Goal: Task Accomplishment & Management: Manage account settings

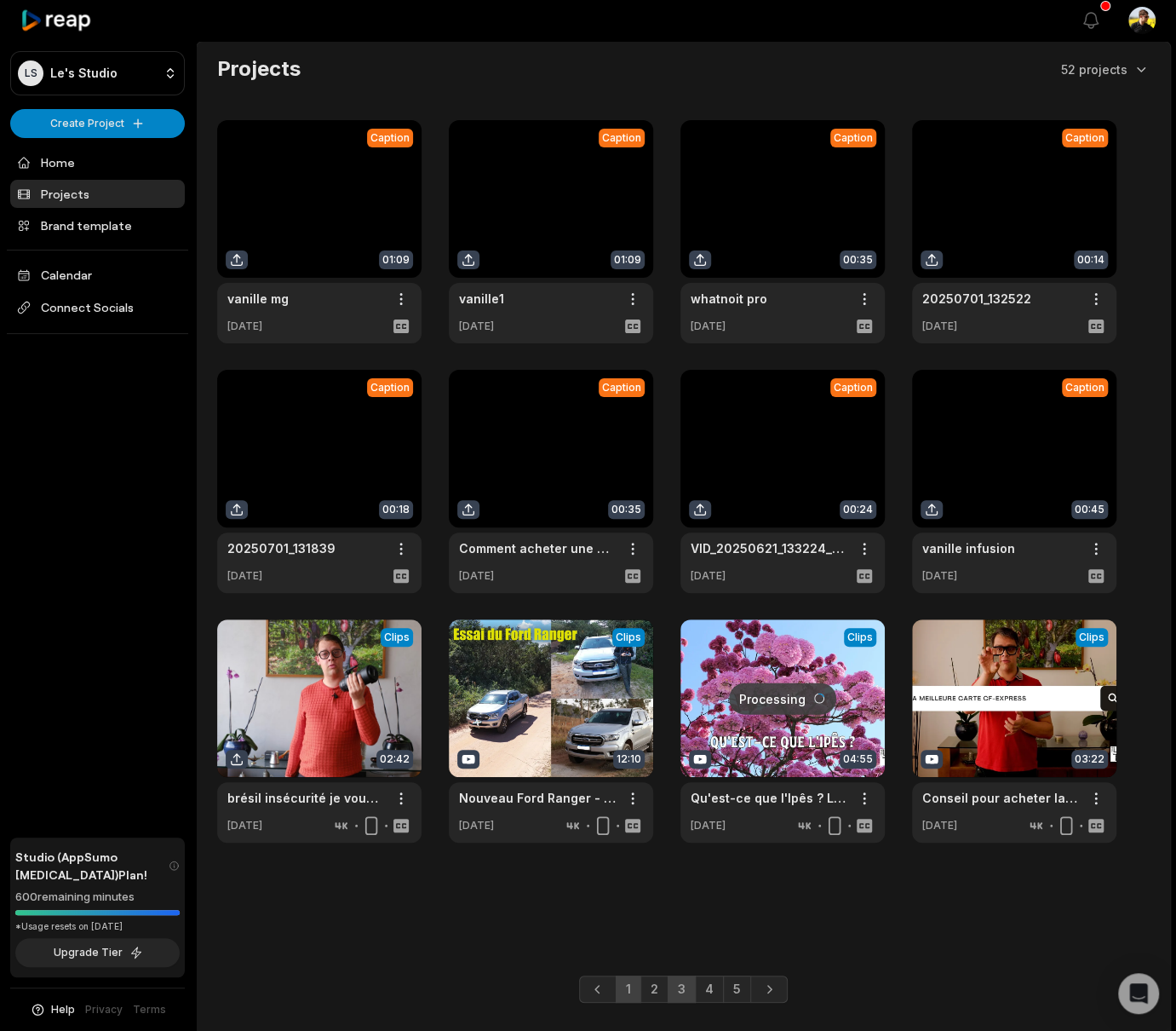
click at [682, 987] on link "3" at bounding box center [681, 988] width 28 height 27
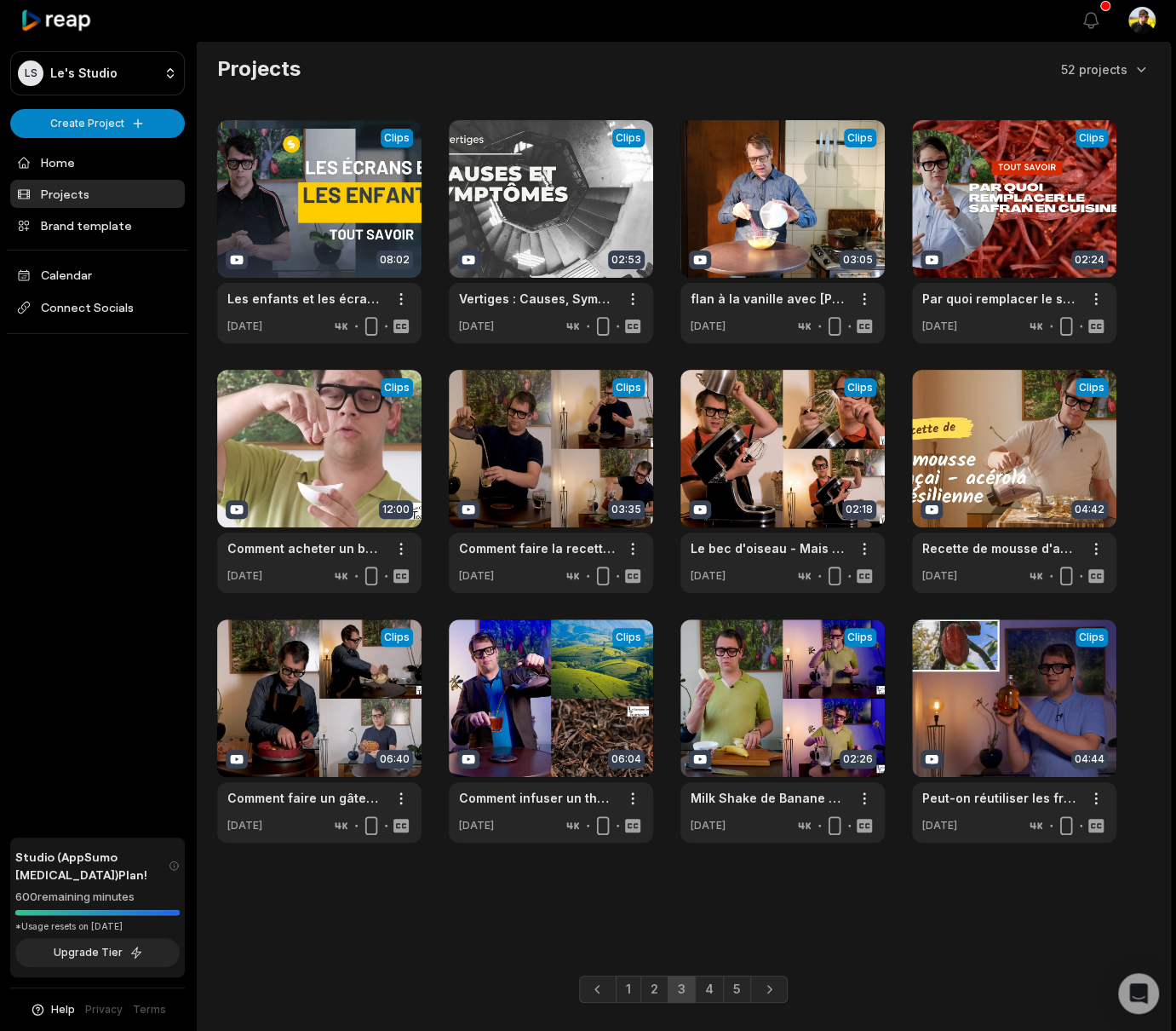
click at [705, 998] on link "4" at bounding box center [709, 988] width 29 height 27
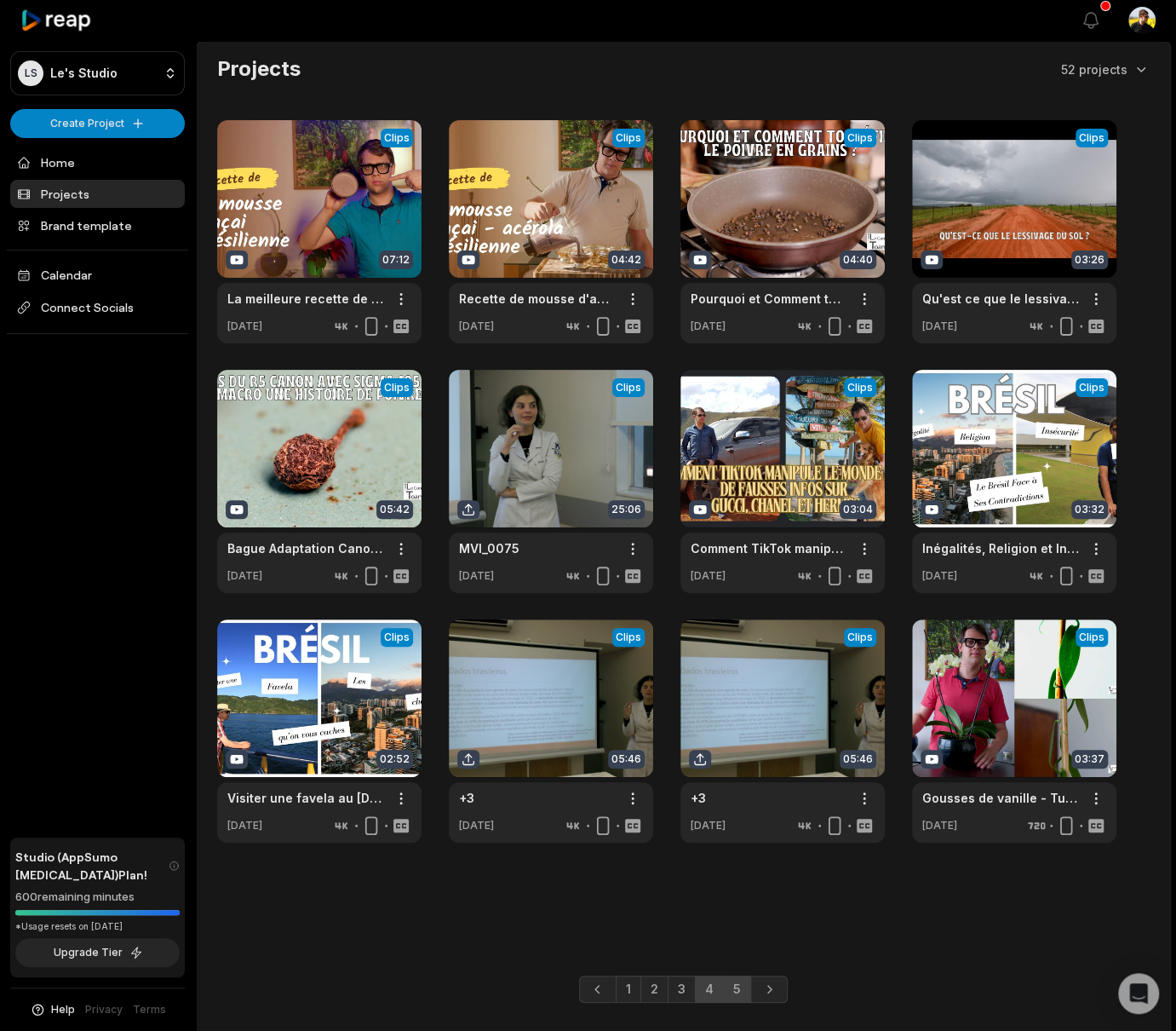
click at [736, 991] on link "5" at bounding box center [737, 988] width 28 height 27
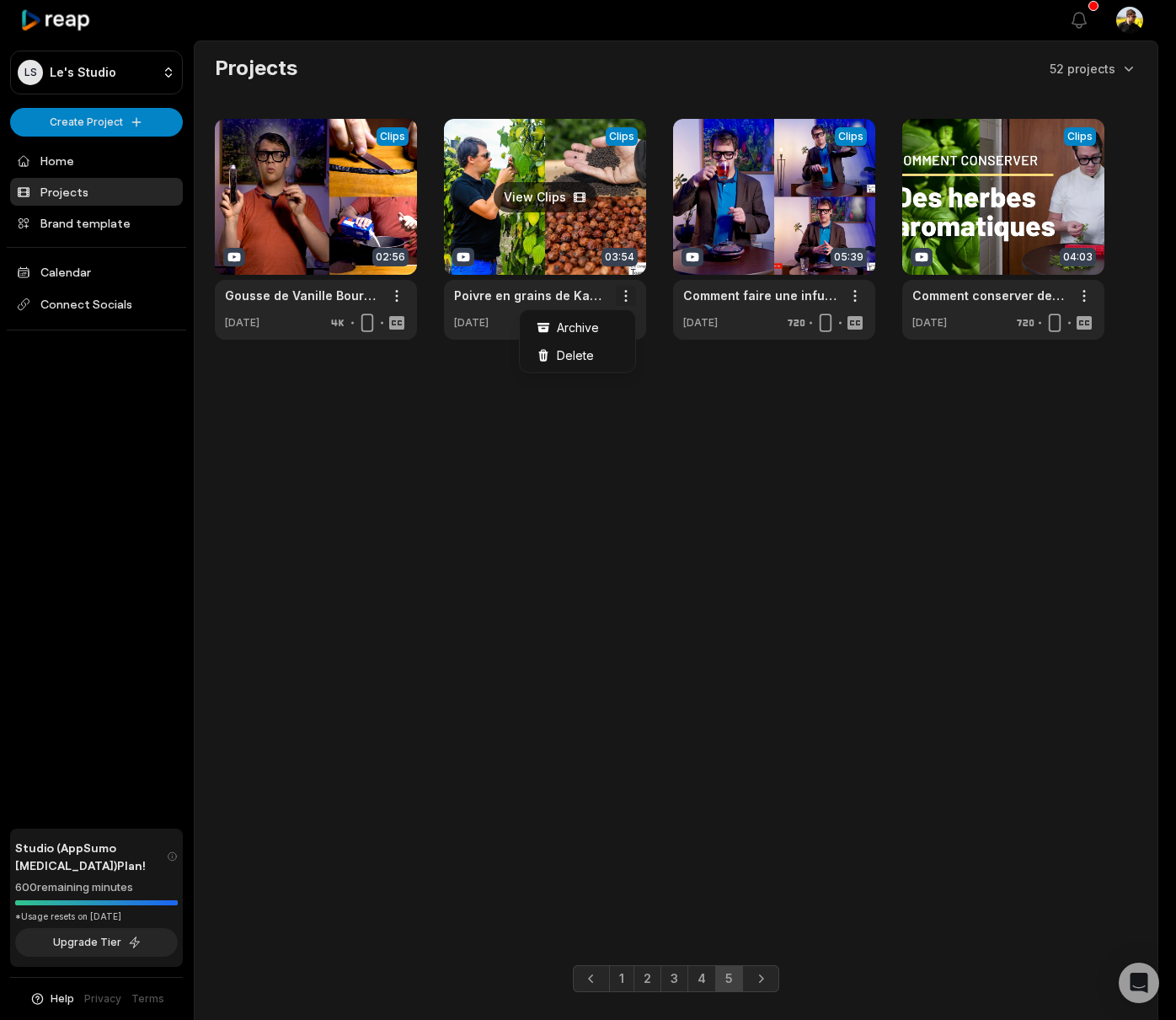
click at [622, 296] on html "LS Le's Studio Create Project Home Projects Brand template Calendar Connect Soc…" at bounding box center [588, 510] width 1176 height 1020
click at [596, 352] on div "Delete" at bounding box center [578, 355] width 108 height 28
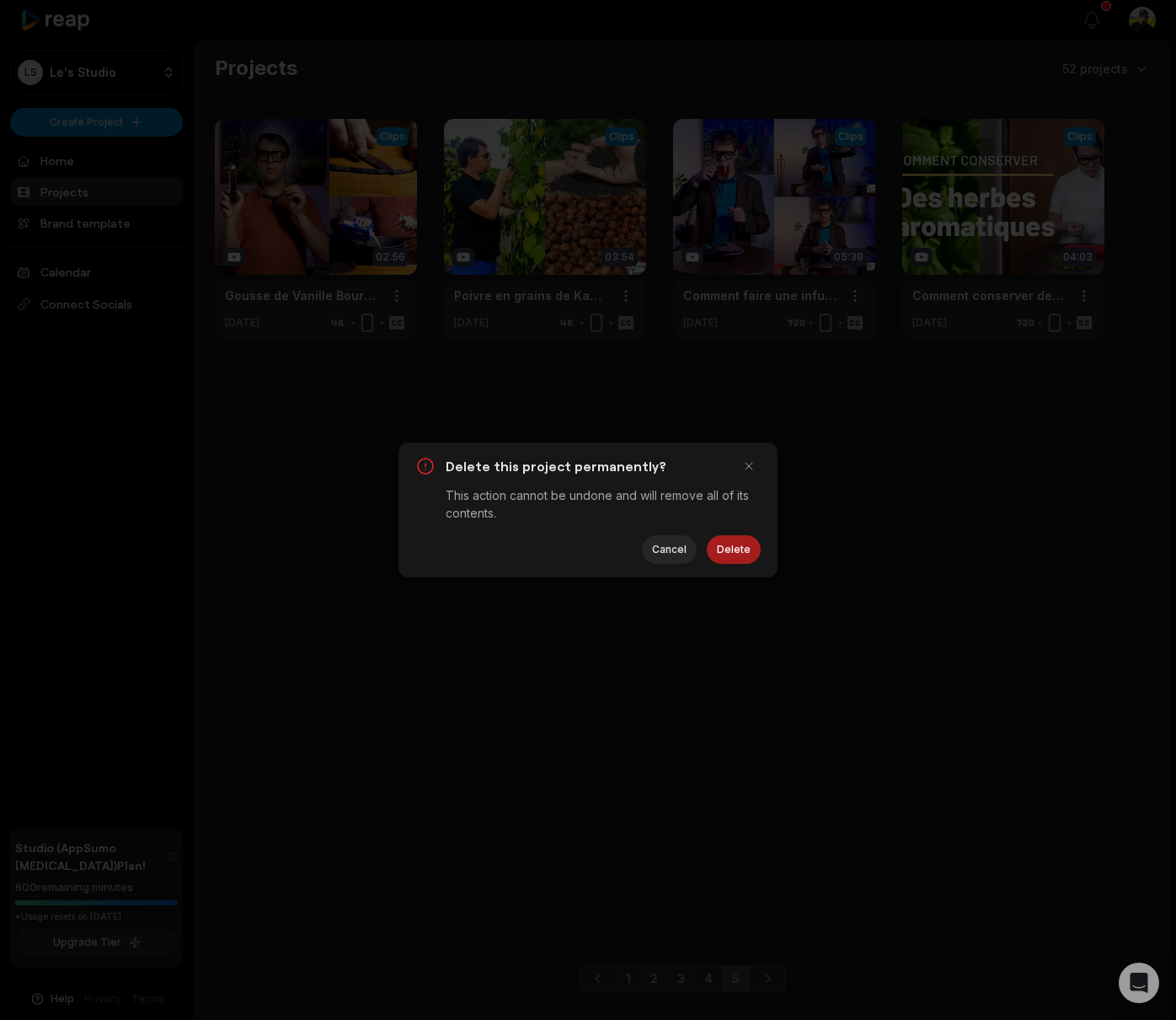
click at [733, 556] on button "Delete" at bounding box center [733, 549] width 54 height 28
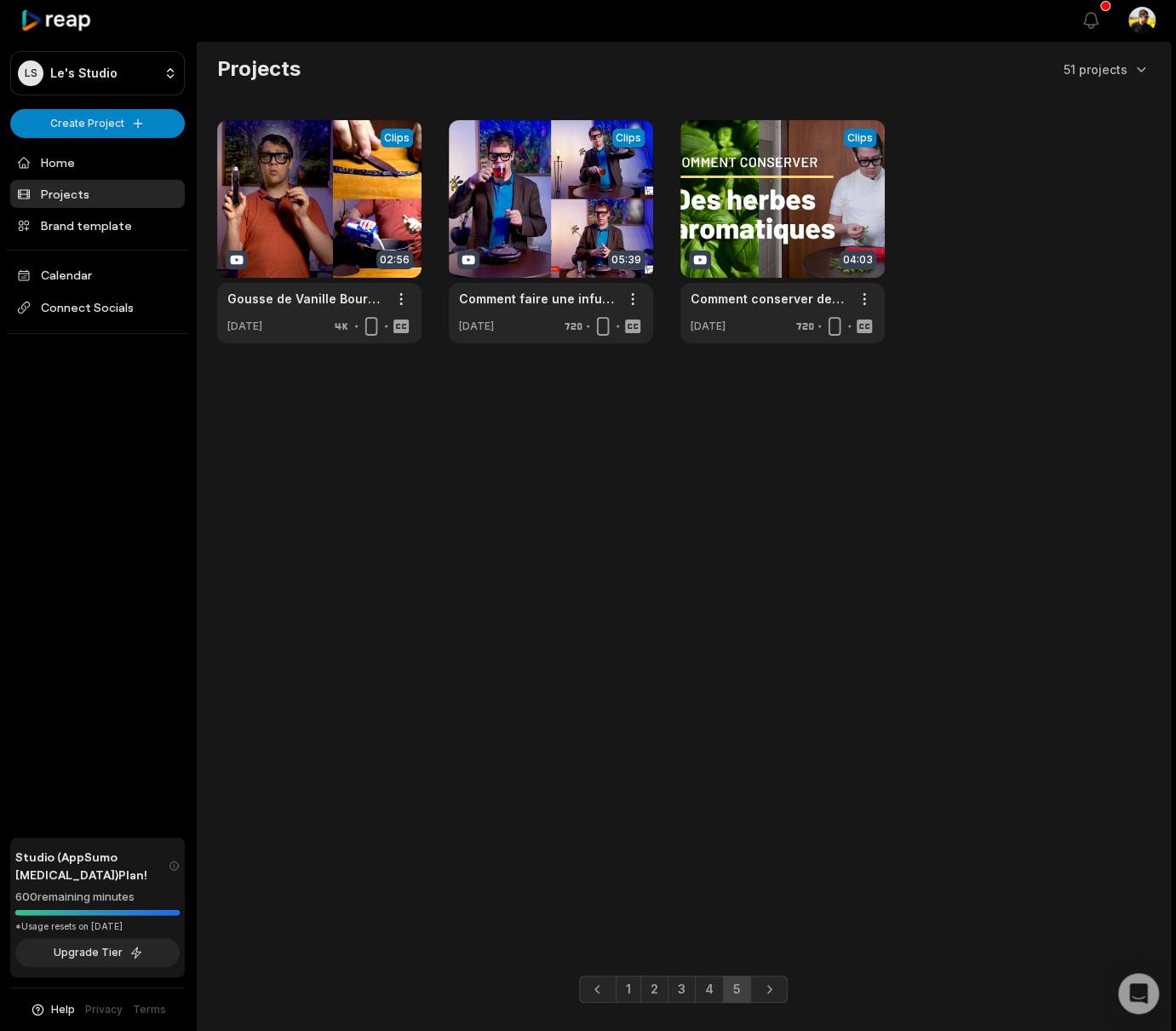
click at [644, 984] on link "2" at bounding box center [654, 988] width 28 height 27
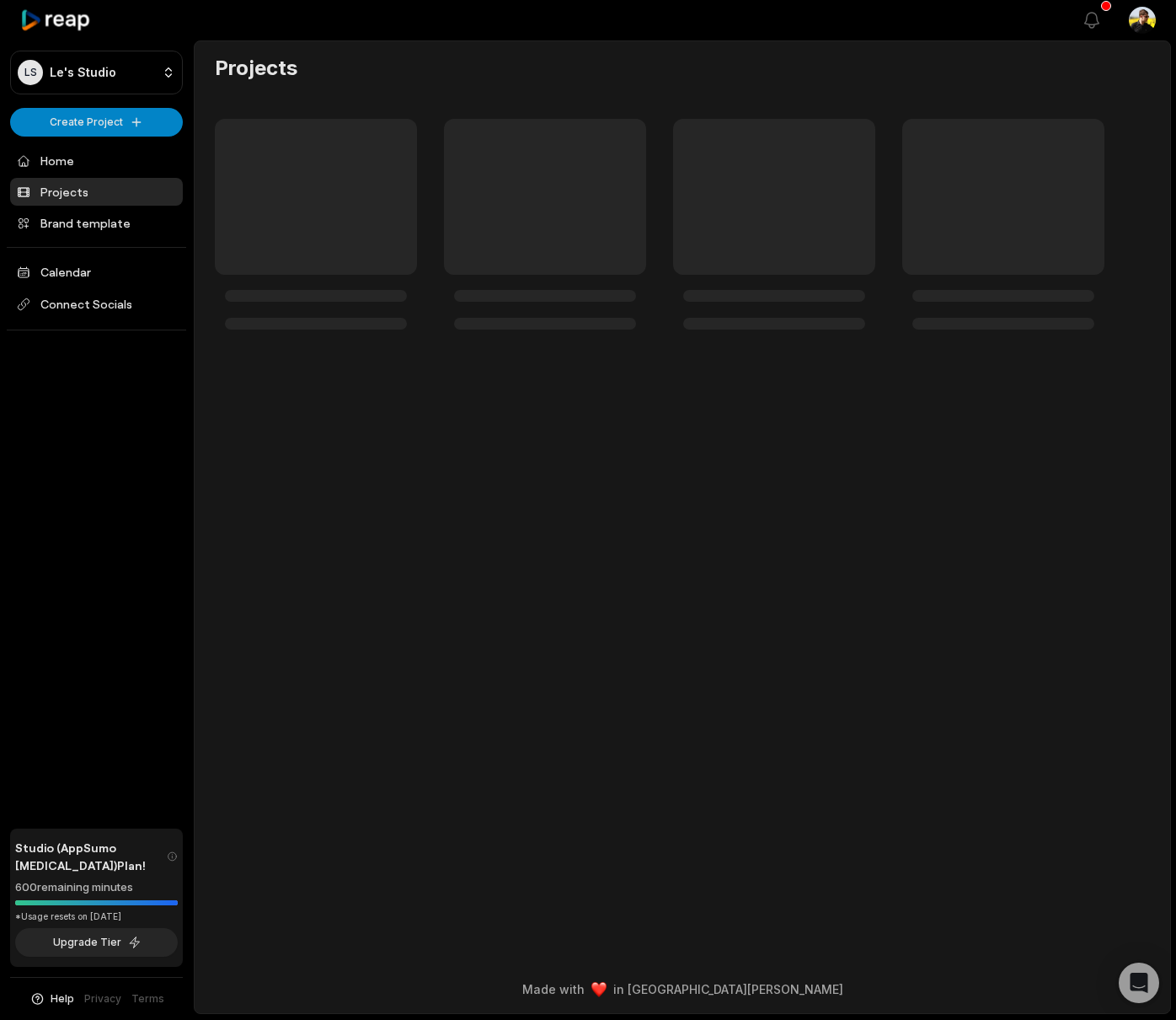
click at [634, 977] on footer "Made with in [GEOGRAPHIC_DATA][PERSON_NAME]" at bounding box center [682, 989] width 976 height 48
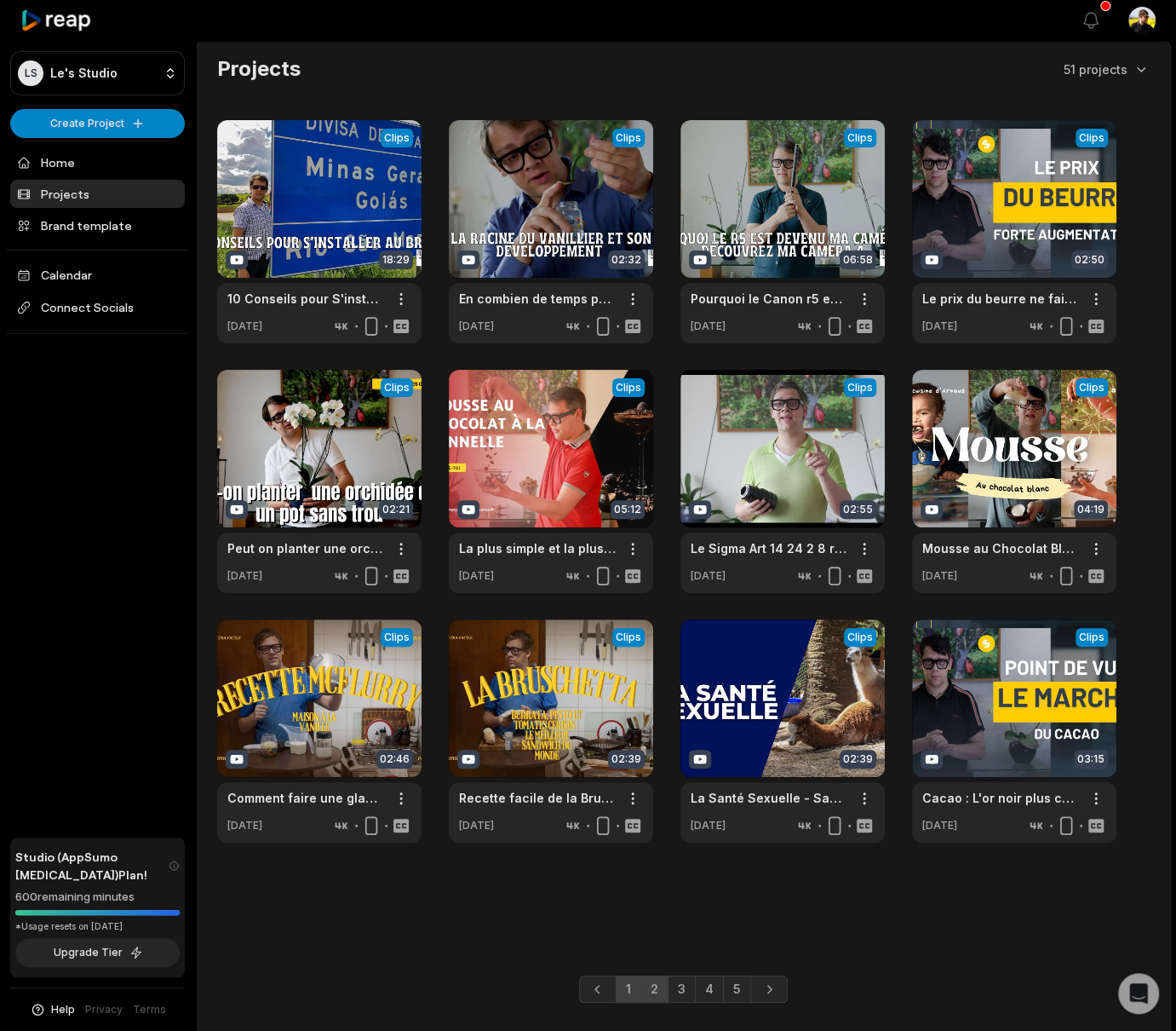
click at [629, 995] on link "1" at bounding box center [628, 988] width 25 height 27
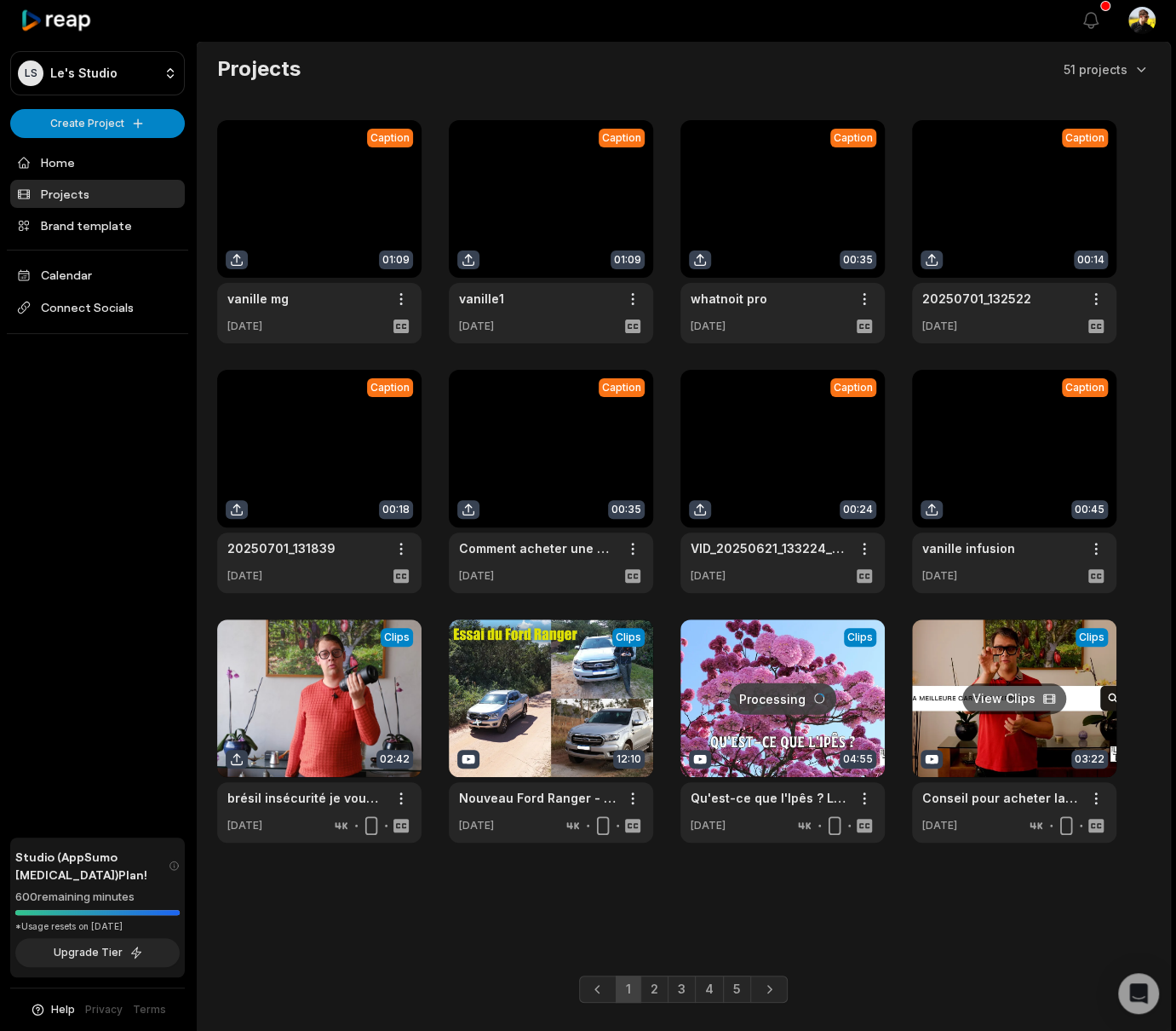
click at [990, 757] on link at bounding box center [1013, 730] width 204 height 223
